Goal: Check status: Check status

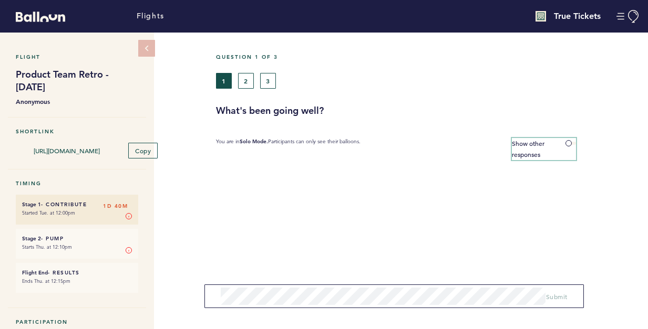
click at [536, 145] on span "Show other responses" at bounding box center [528, 148] width 33 height 19
click at [0, 0] on input "Show other responses" at bounding box center [0, 0] width 0 height 0
click at [73, 84] on h1 "Product Team Retro - [DATE]" at bounding box center [77, 80] width 122 height 25
click at [245, 83] on button "2" at bounding box center [246, 81] width 16 height 16
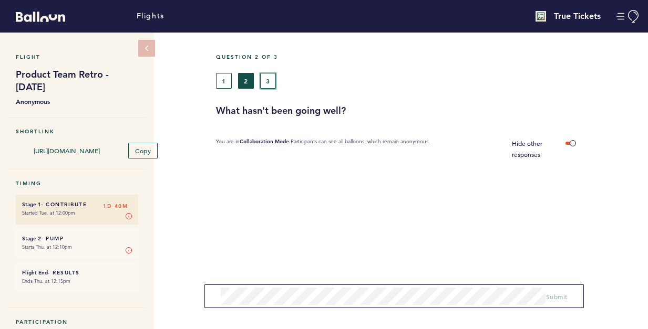
click at [270, 82] on button "3" at bounding box center [268, 81] width 16 height 16
click at [222, 83] on button "1" at bounding box center [224, 81] width 16 height 16
click at [249, 76] on button "2" at bounding box center [246, 81] width 16 height 16
click at [266, 77] on button "3" at bounding box center [268, 81] width 16 height 16
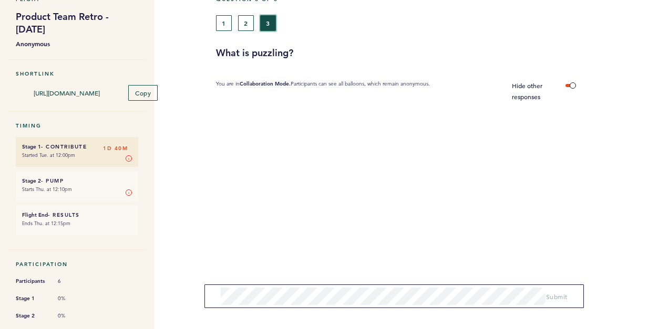
scroll to position [95, 0]
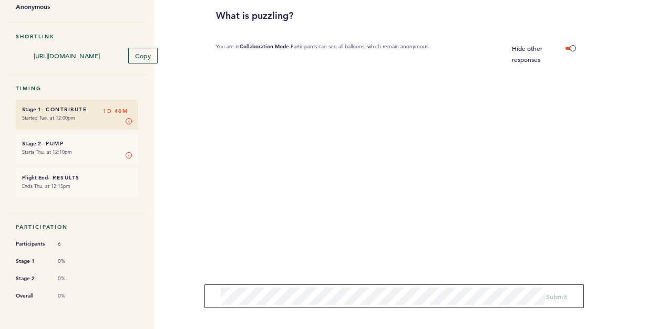
click at [69, 188] on small "Ends Thu. at 12:15pm" at bounding box center [77, 186] width 110 height 11
click at [81, 150] on small "Starts Thu. at 12:10pm" at bounding box center [77, 152] width 110 height 11
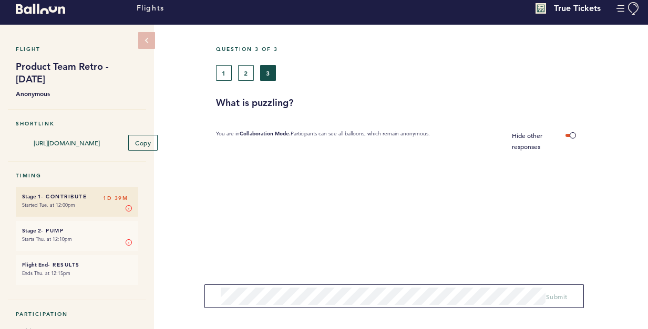
scroll to position [0, 0]
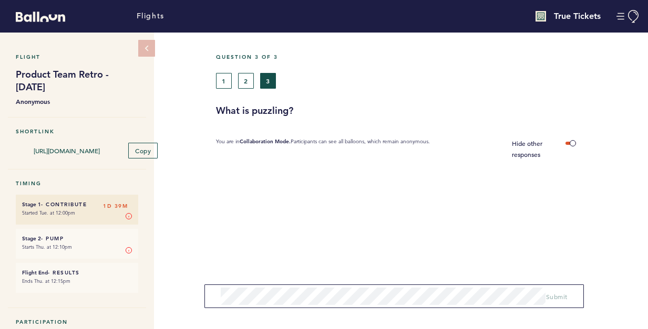
click at [584, 19] on h4 "True Tickets" at bounding box center [577, 16] width 47 height 13
click at [558, 17] on h4 "True Tickets" at bounding box center [577, 16] width 47 height 13
click at [542, 16] on img at bounding box center [540, 16] width 11 height 11
click at [619, 21] on button "Manage Account" at bounding box center [628, 16] width 24 height 13
